Goal: Information Seeking & Learning: Find specific fact

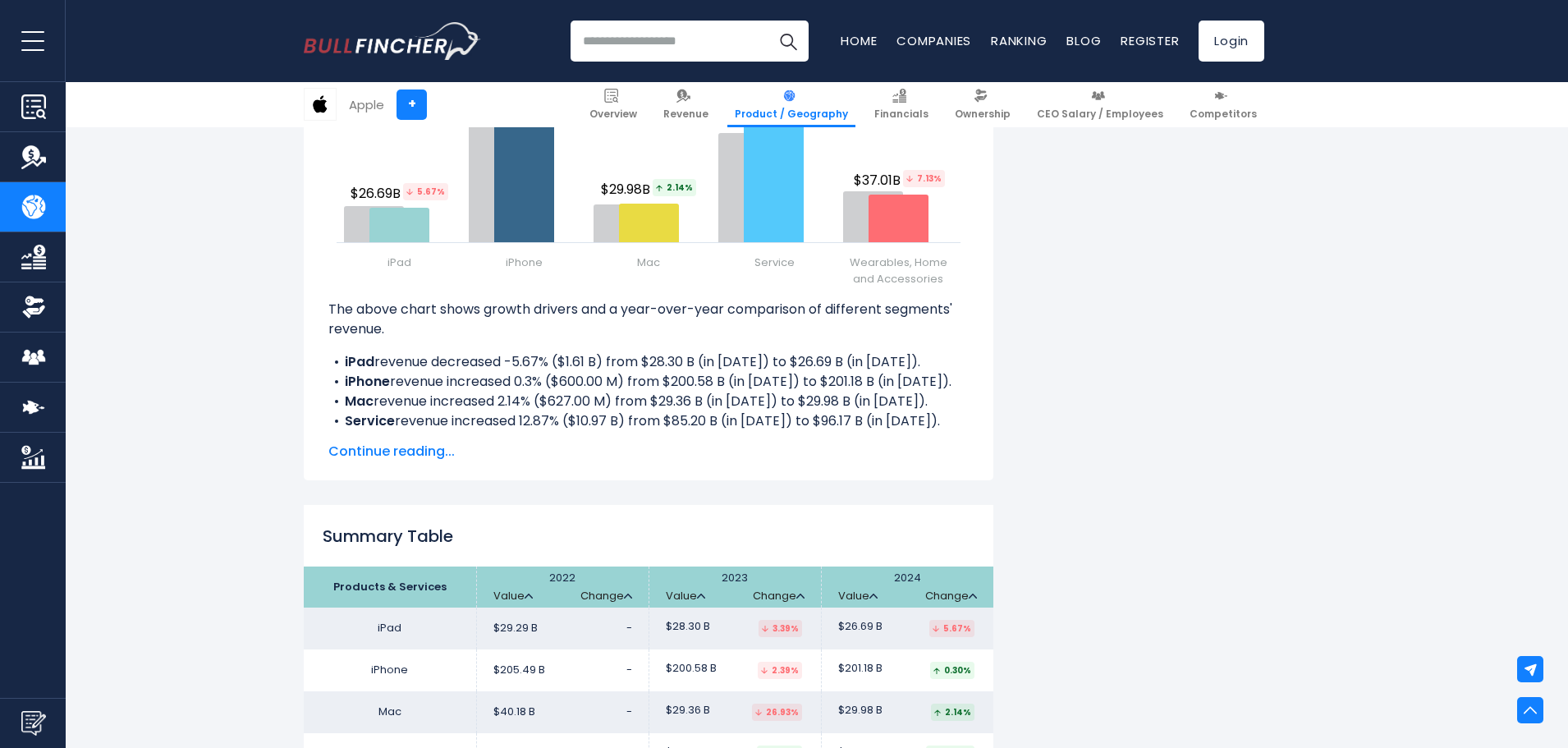
scroll to position [1724, 0]
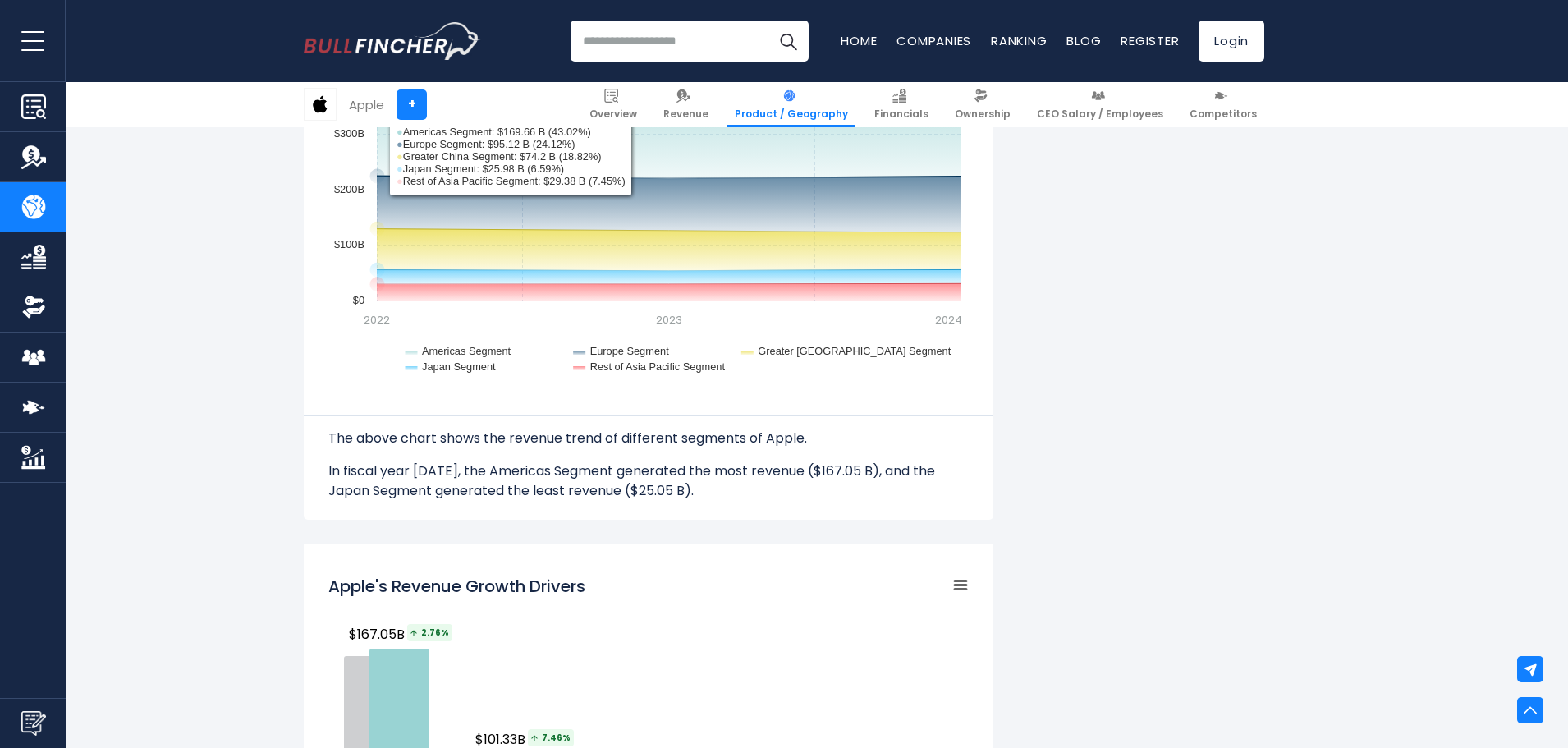
scroll to position [1888, 0]
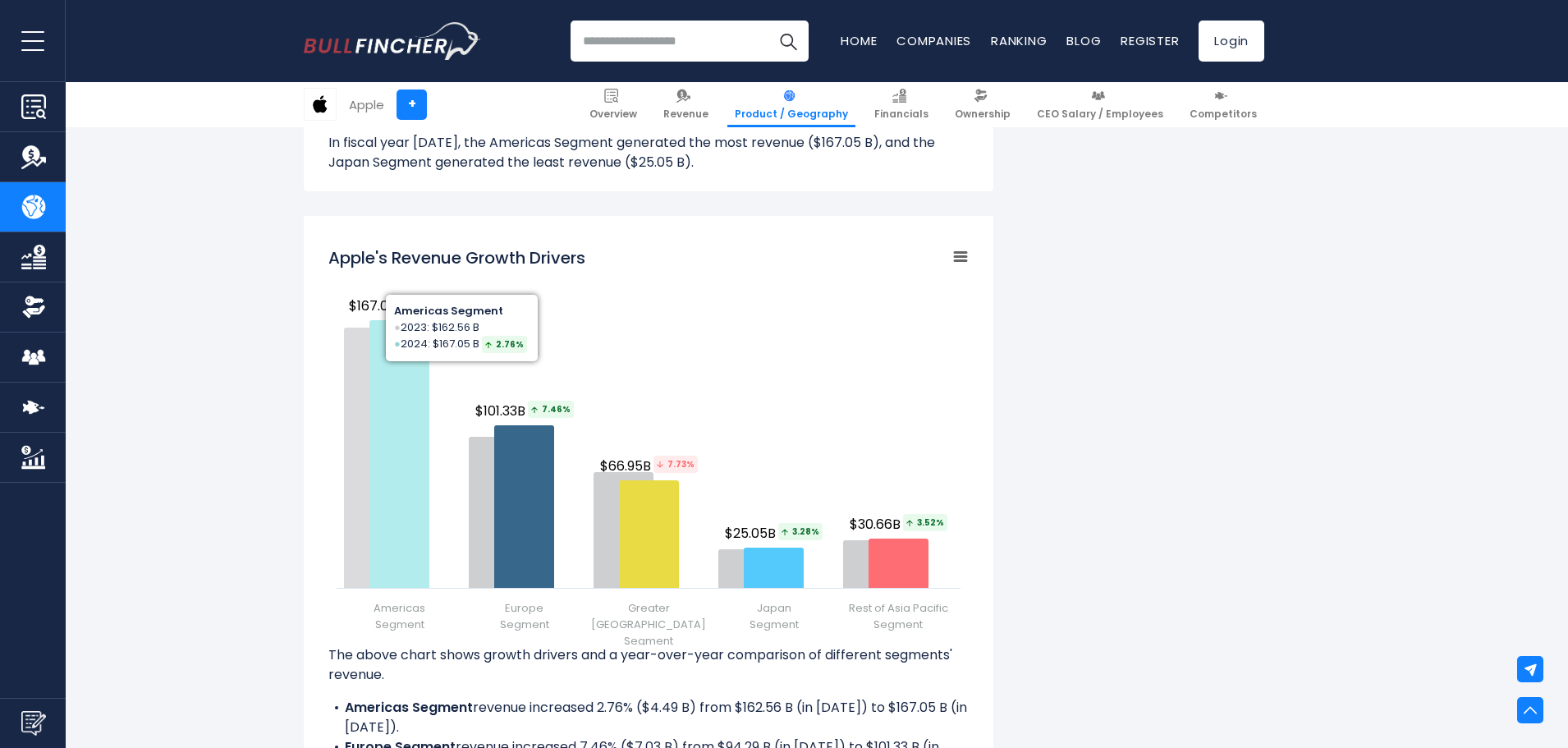
drag, startPoint x: 356, startPoint y: 306, endPoint x: 392, endPoint y: 296, distance: 37.4
click at [392, 296] on span "$167.05B 2.76%" at bounding box center [402, 306] width 106 height 20
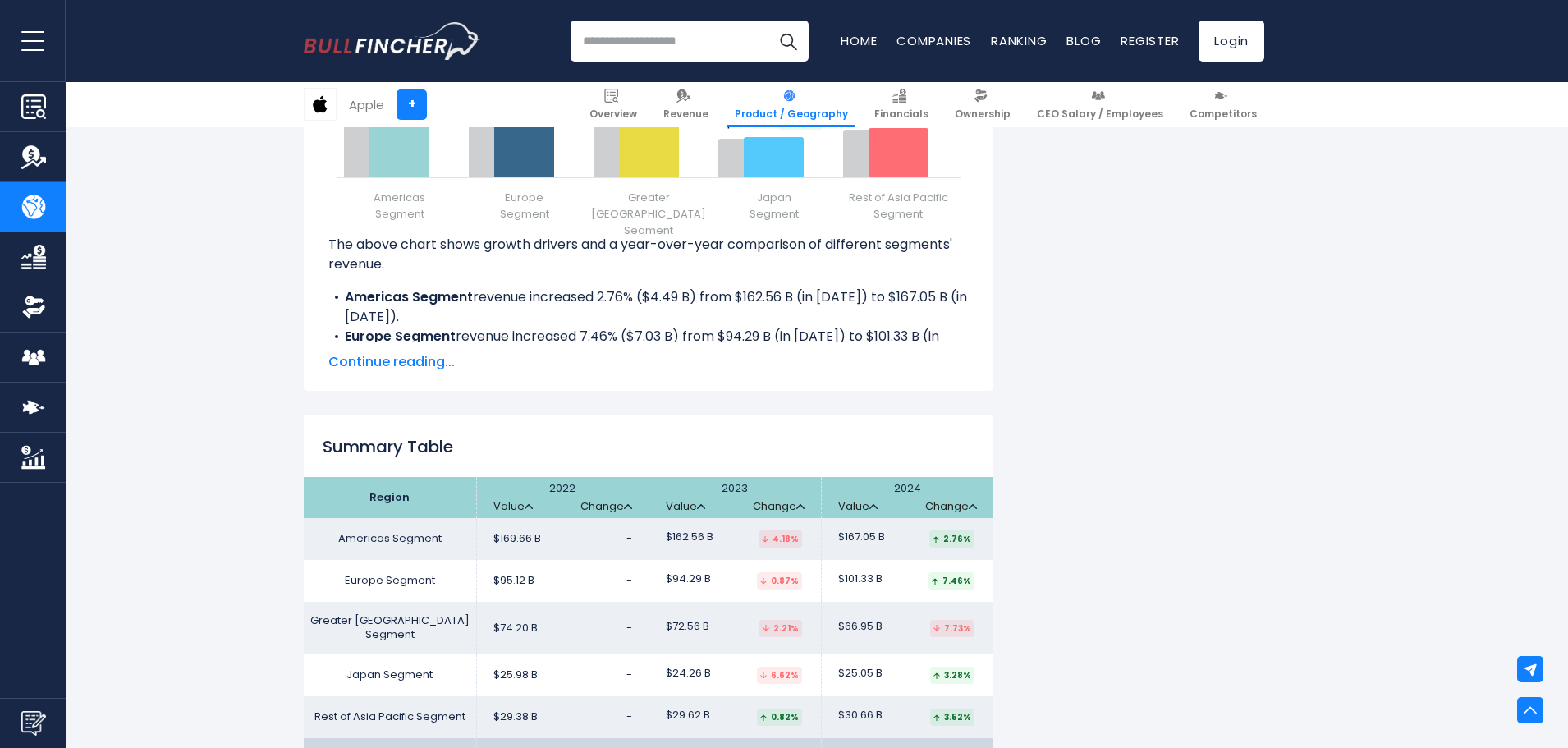
drag, startPoint x: 489, startPoint y: 538, endPoint x: 541, endPoint y: 538, distance: 52.0
click at [541, 538] on td "$169.66 B -" at bounding box center [562, 539] width 172 height 42
drag, startPoint x: 844, startPoint y: 542, endPoint x: 885, endPoint y: 541, distance: 41.0
click at [885, 541] on td "$167.05 B 2.76%" at bounding box center [907, 539] width 172 height 42
copy span "$167.05 B"
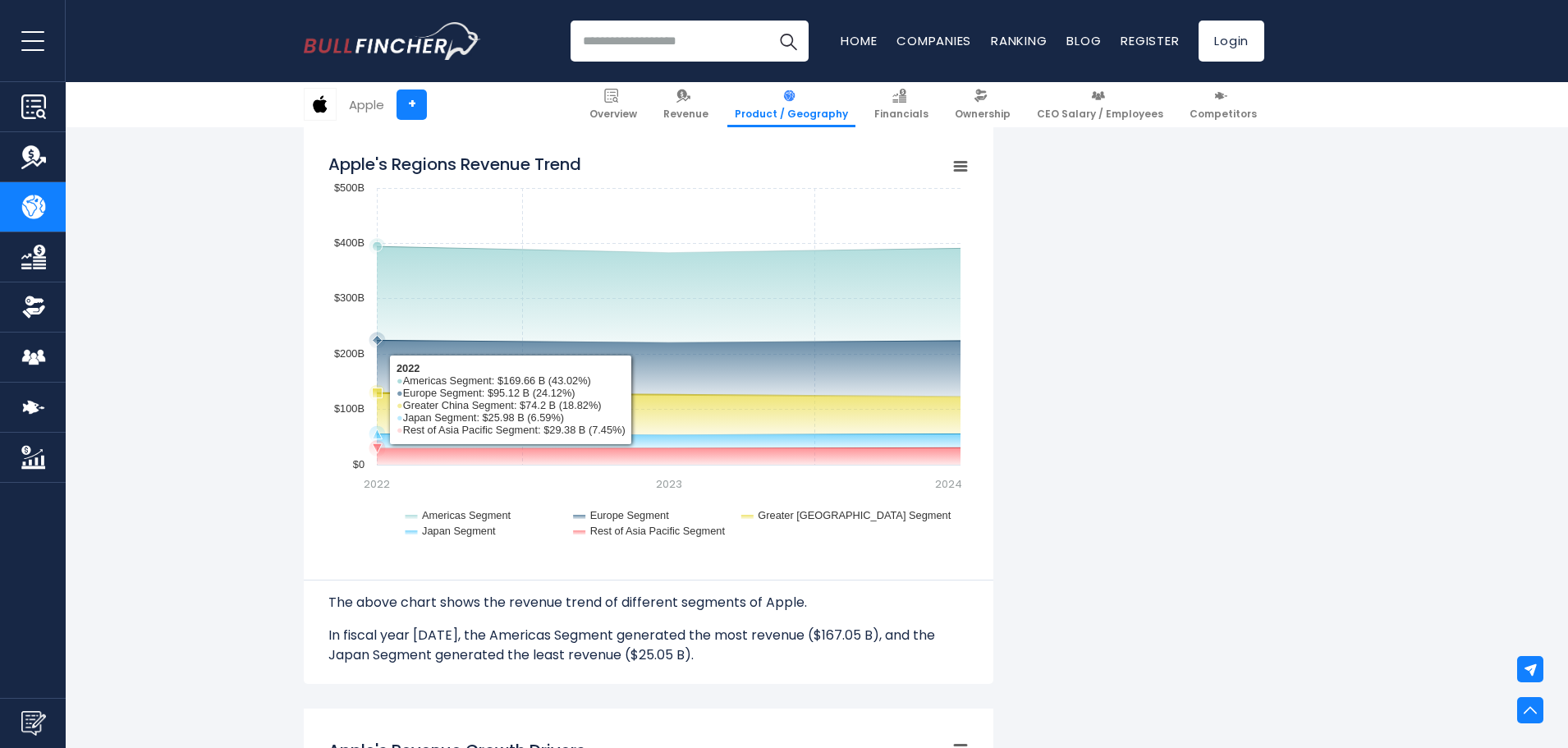
scroll to position [1888, 0]
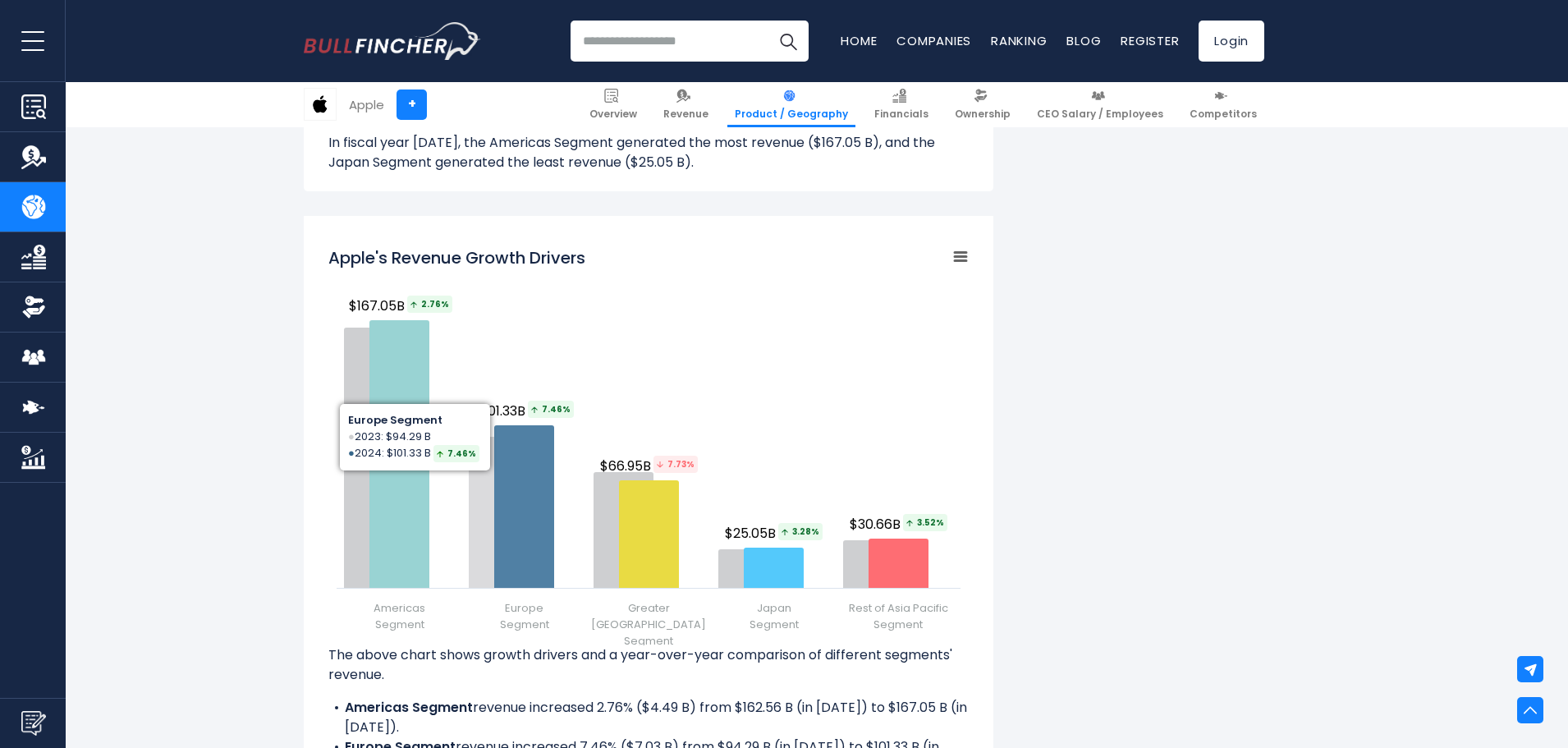
drag, startPoint x: 478, startPoint y: 411, endPoint x: 519, endPoint y: 405, distance: 41.4
click at [518, 411] on span "$101.33B 7.46%" at bounding box center [525, 411] width 101 height 20
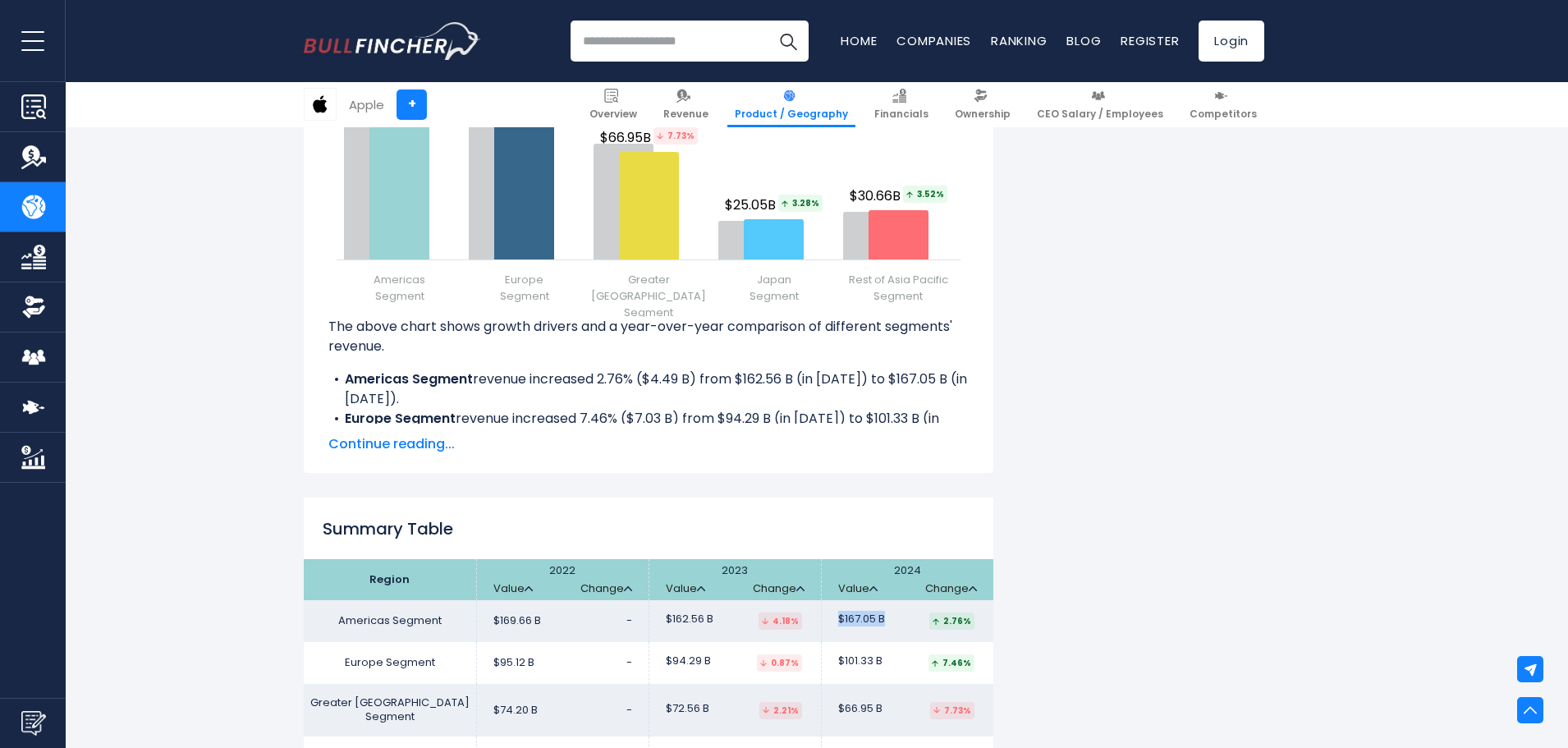
scroll to position [2545, 0]
